Goal: Navigation & Orientation: Find specific page/section

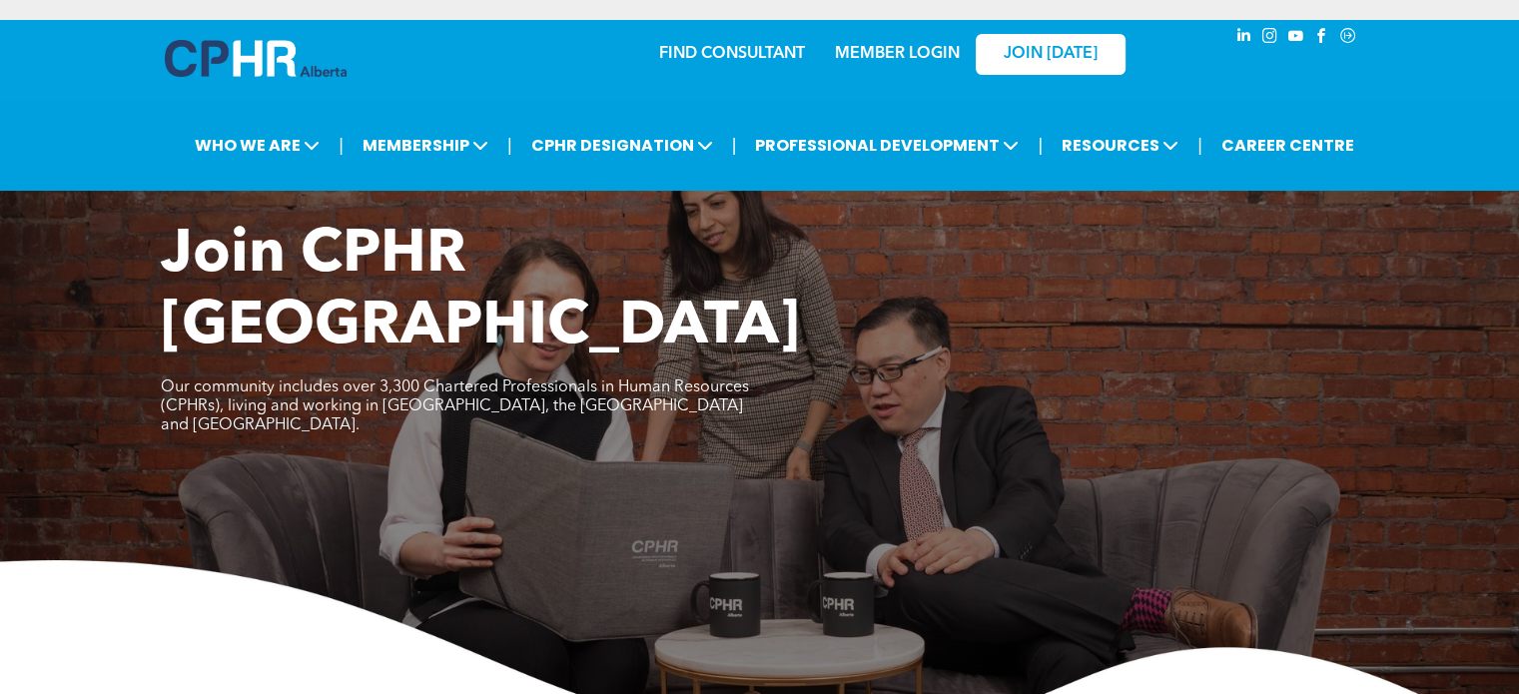
click at [915, 58] on link "MEMBER LOGIN" at bounding box center [897, 54] width 125 height 16
click at [847, 47] on link "MEMBER LOGIN" at bounding box center [897, 54] width 125 height 16
click at [719, 55] on link "FIND CONSULTANT" at bounding box center [732, 54] width 146 height 16
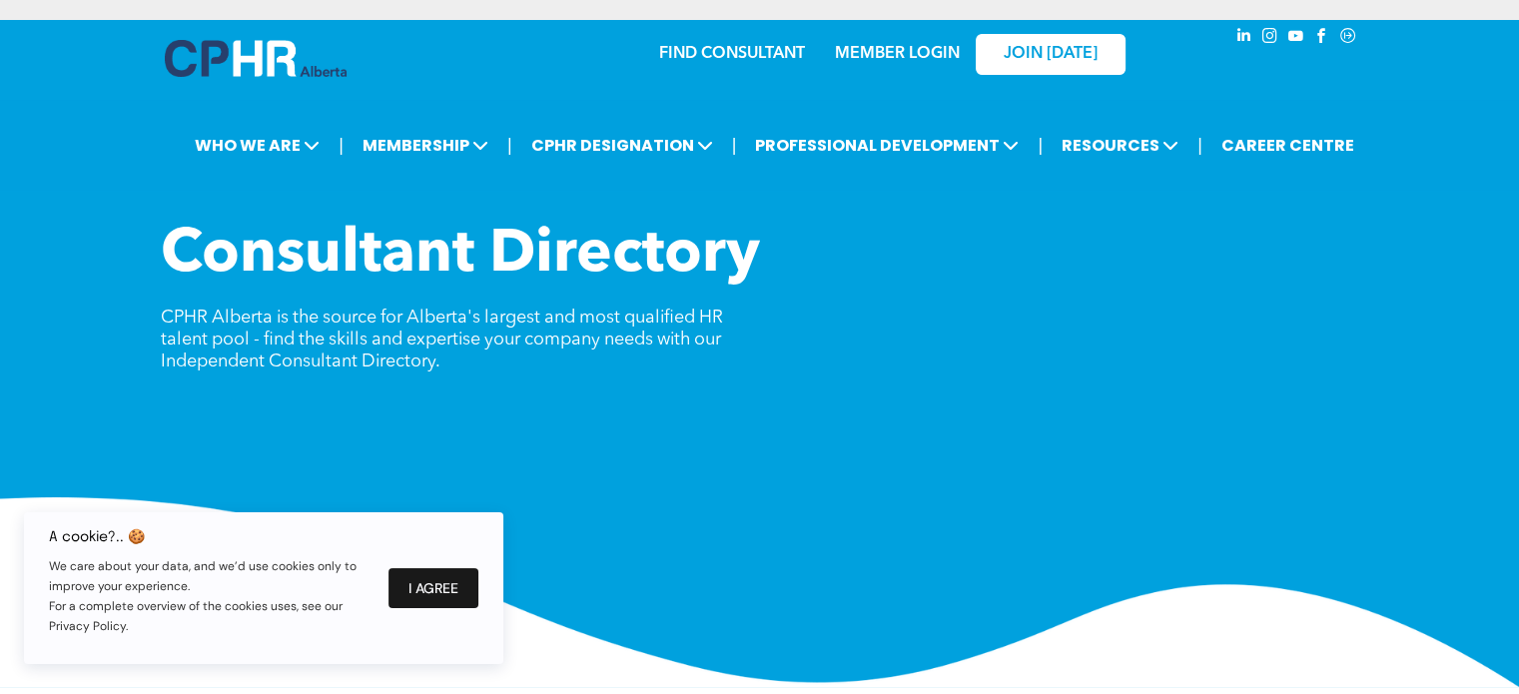
click at [434, 596] on button "I Agree" at bounding box center [434, 588] width 90 height 40
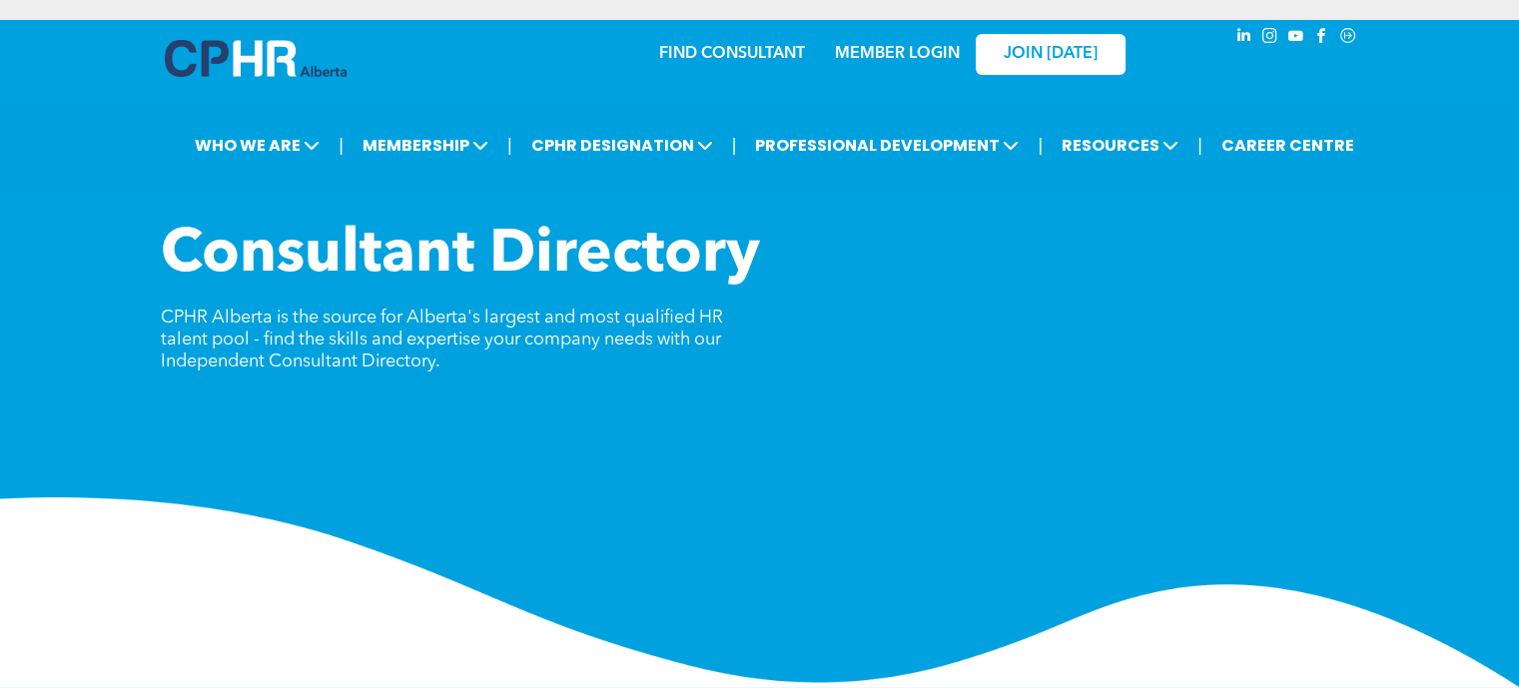
click at [891, 60] on link "MEMBER LOGIN" at bounding box center [897, 54] width 125 height 16
